Goal: Task Accomplishment & Management: Complete application form

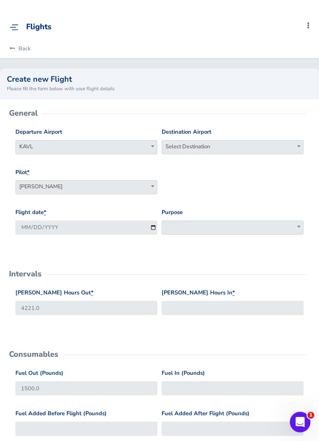
click at [241, 152] on span "Select Destination" at bounding box center [233, 147] width 142 height 14
click at [235, 164] on input "search" at bounding box center [233, 161] width 138 height 13
type input "kilm"
select select "KILM"
click at [208, 227] on span at bounding box center [233, 227] width 142 height 14
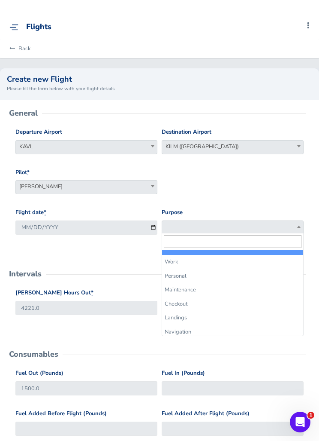
click at [222, 240] on input "search" at bounding box center [233, 241] width 138 height 13
select select "Work"
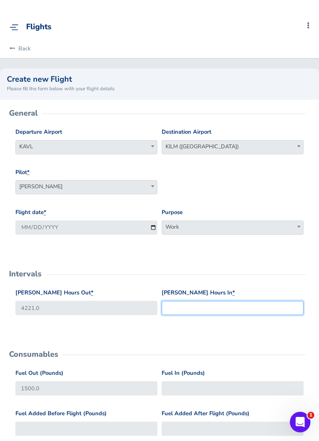
click at [205, 306] on input "[PERSON_NAME] Hours In *" at bounding box center [233, 308] width 142 height 14
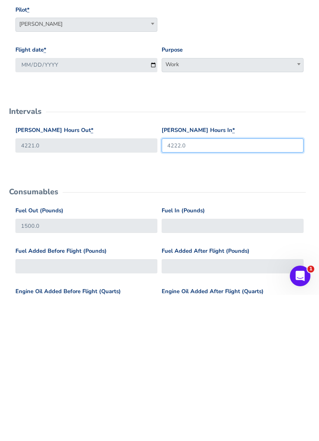
scroll to position [17, 0]
type input "4222.0"
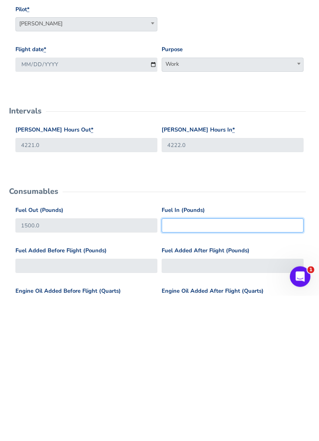
click at [218, 364] on input "Fuel In (Pounds)" at bounding box center [233, 371] width 142 height 14
type input "1000"
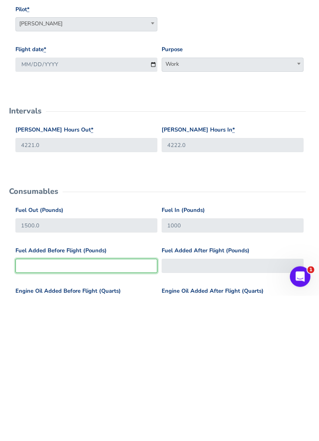
click at [30, 404] on input "Fuel Added Before Flight (Pounds)" at bounding box center [86, 411] width 142 height 14
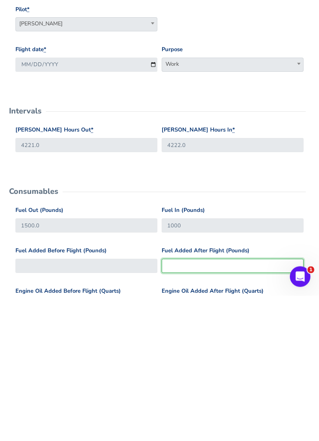
click at [218, 404] on input "Fuel Added After Flight (Pounds)" at bounding box center [233, 411] width 142 height 14
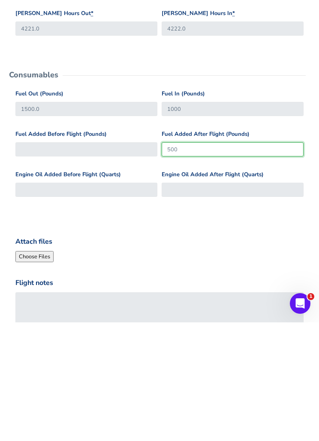
type input "500"
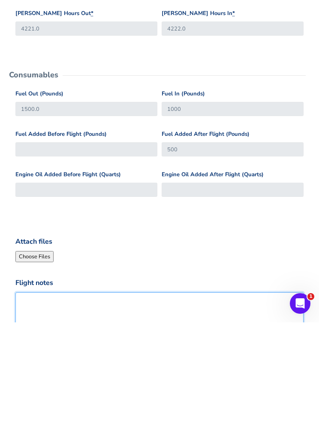
click at [198, 411] on textarea "Flight notes" at bounding box center [159, 434] width 289 height 47
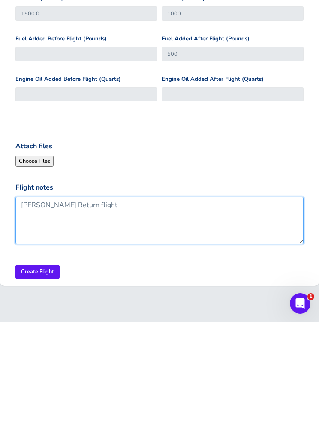
type textarea "[PERSON_NAME] Return flight"
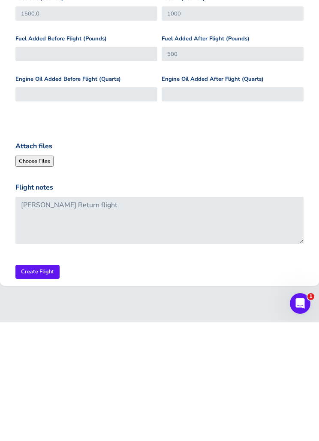
click at [33, 383] on input "Create Flight" at bounding box center [37, 390] width 44 height 14
